Goal: Navigation & Orientation: Find specific page/section

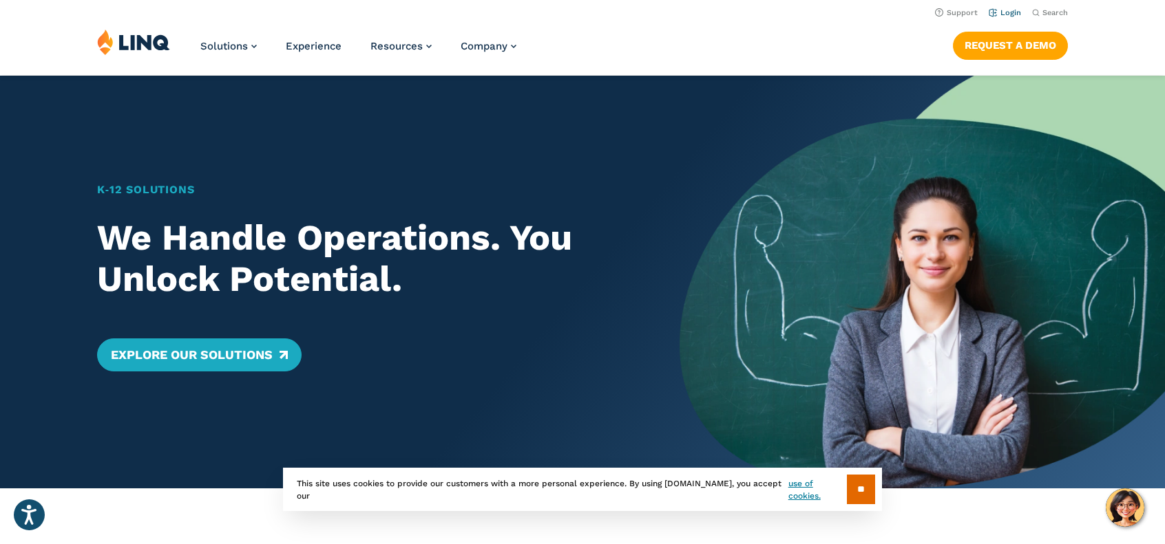
click at [1006, 15] on link "Login" at bounding box center [1004, 12] width 32 height 9
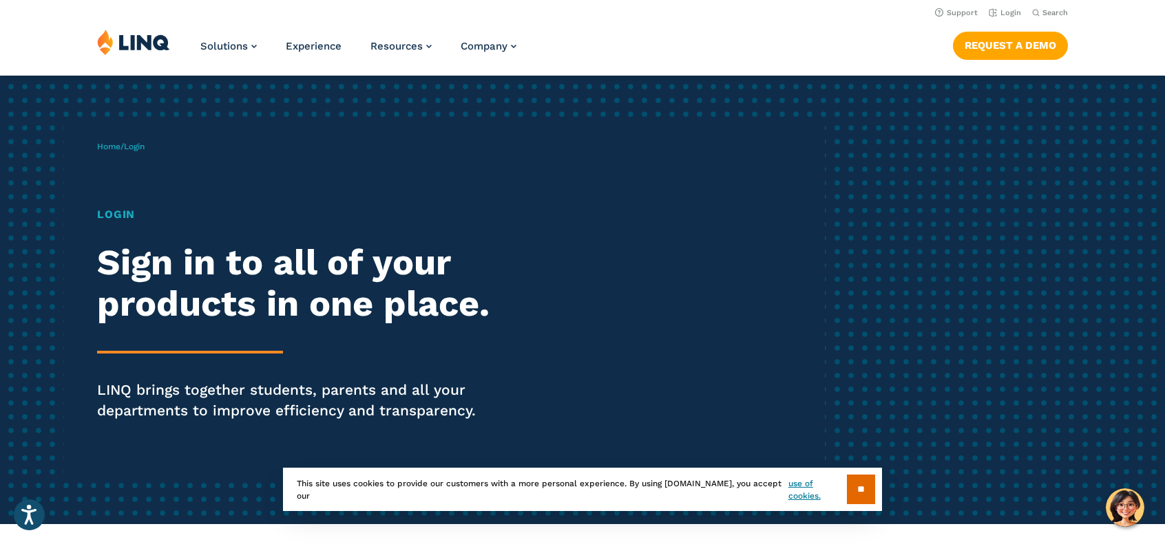
click at [110, 221] on h1 "Login" at bounding box center [321, 214] width 449 height 17
click at [126, 214] on h1 "Login" at bounding box center [321, 214] width 449 height 17
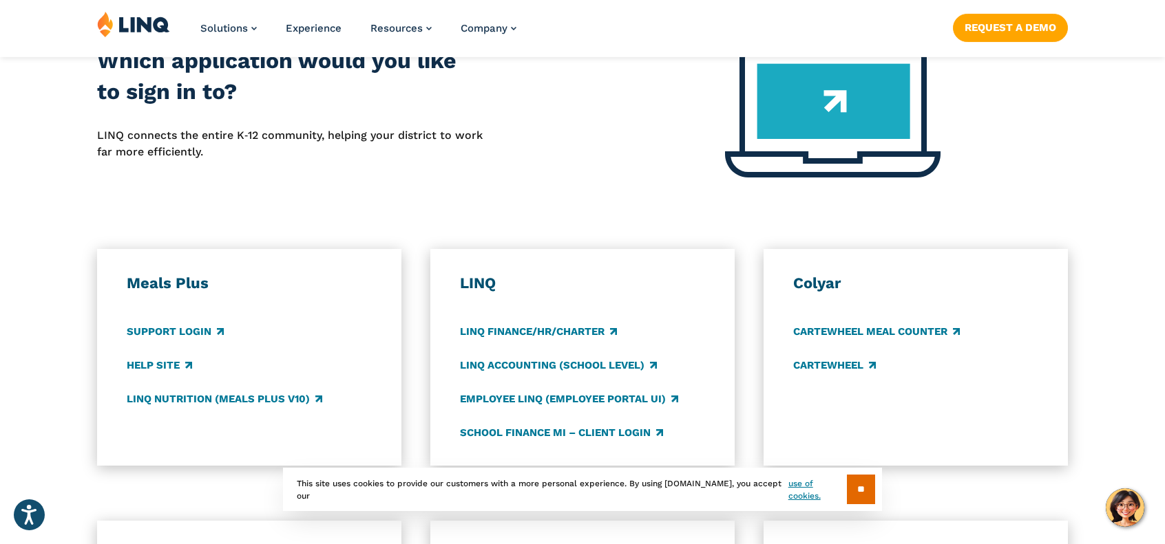
scroll to position [619, 0]
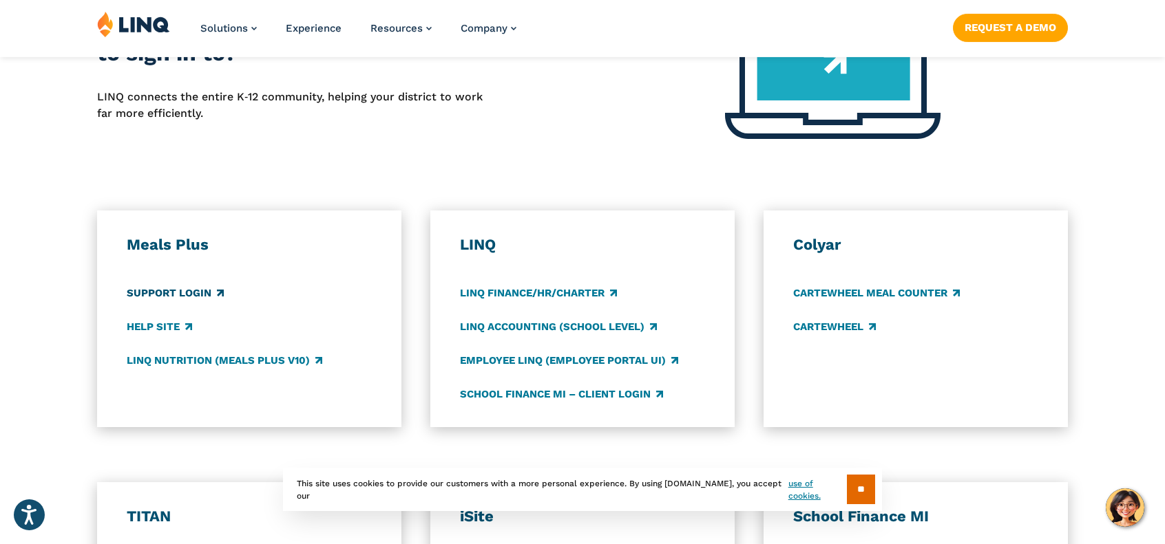
click at [171, 286] on link "Support Login" at bounding box center [175, 293] width 97 height 15
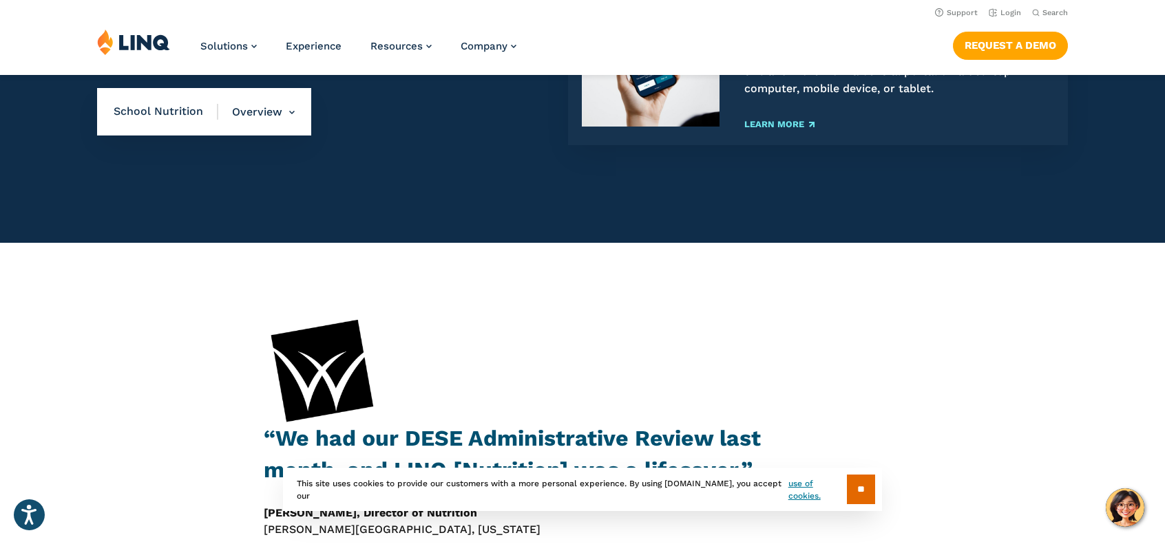
scroll to position [1583, 0]
